Goal: Task Accomplishment & Management: Manage account settings

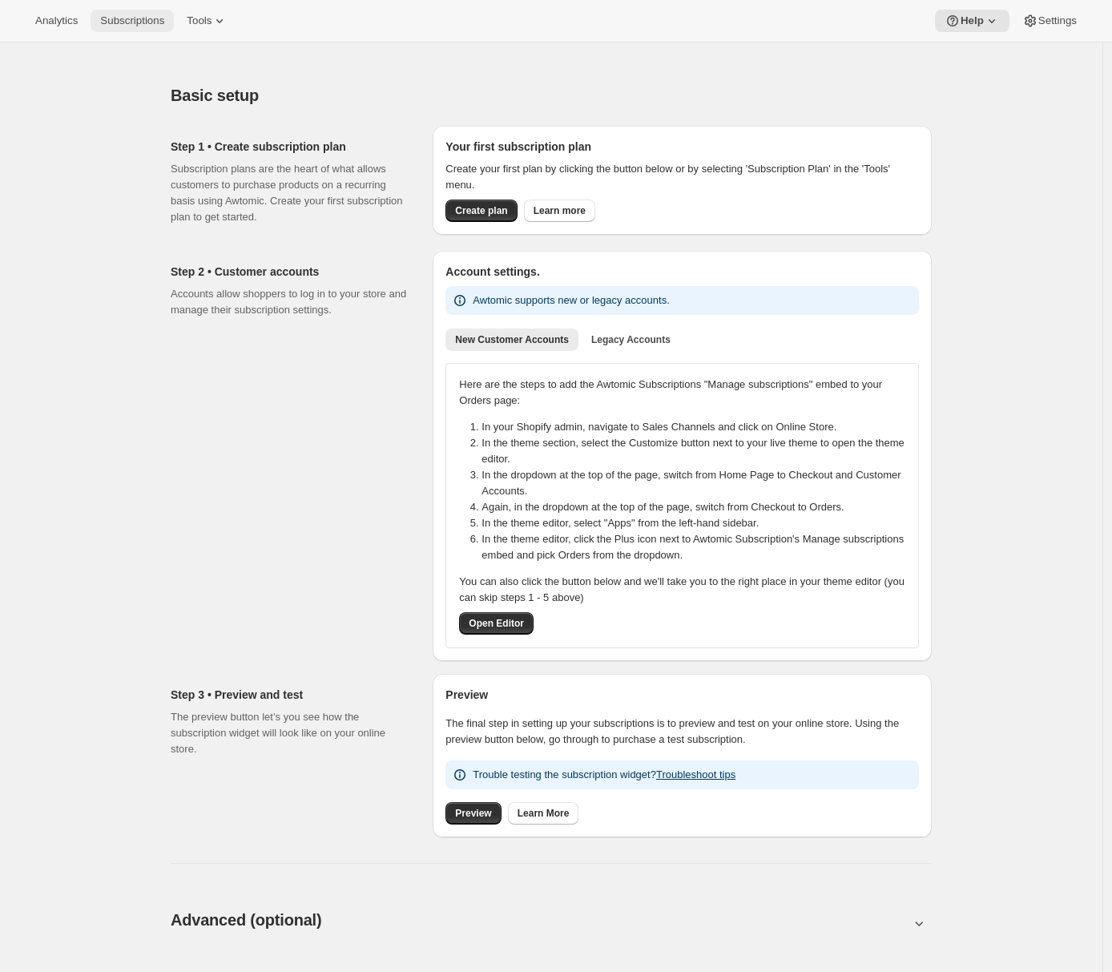
click at [130, 22] on span "Subscriptions" at bounding box center [132, 20] width 64 height 13
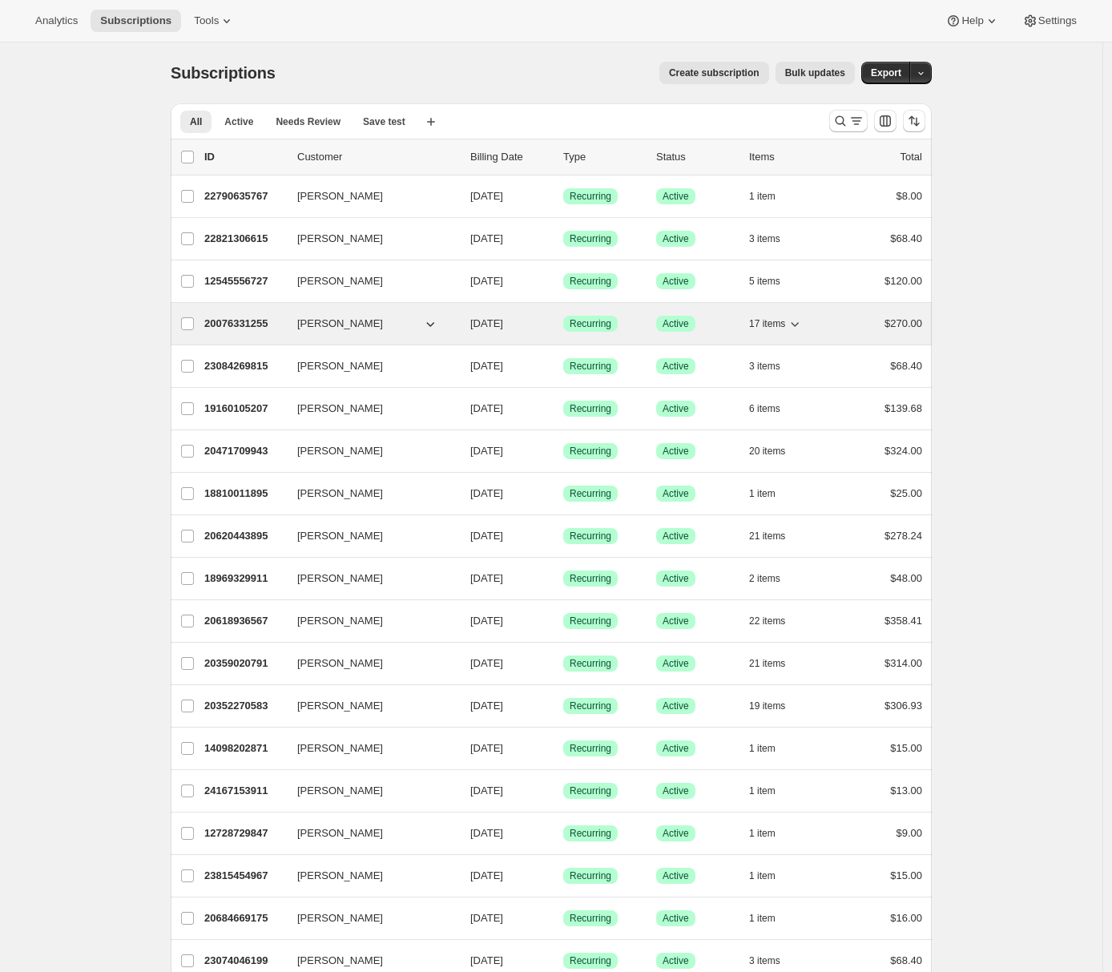
click at [214, 324] on p "20076331255" at bounding box center [244, 324] width 80 height 16
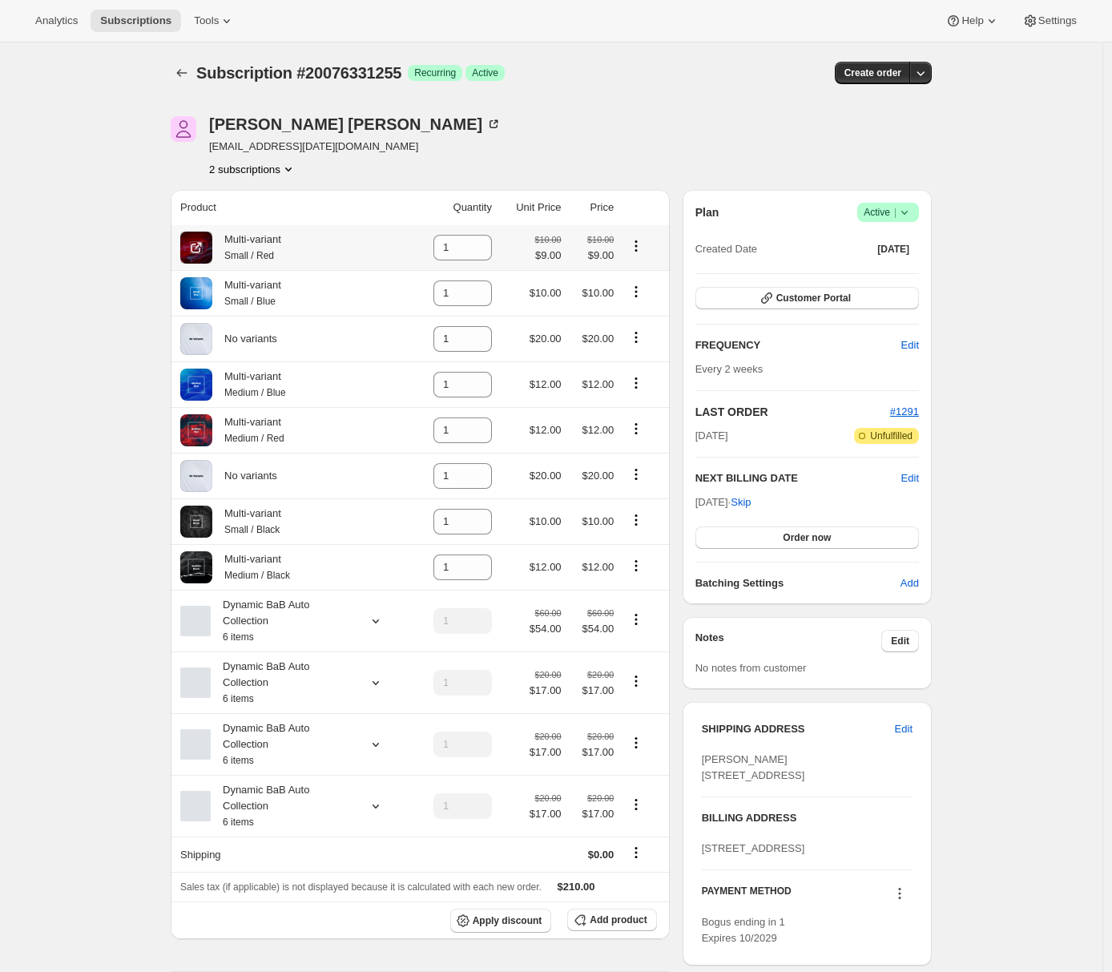
click at [638, 243] on icon "Product actions" at bounding box center [636, 246] width 16 height 16
click at [638, 343] on icon "Product actions" at bounding box center [636, 341] width 2 height 2
